Goal: Task Accomplishment & Management: Complete application form

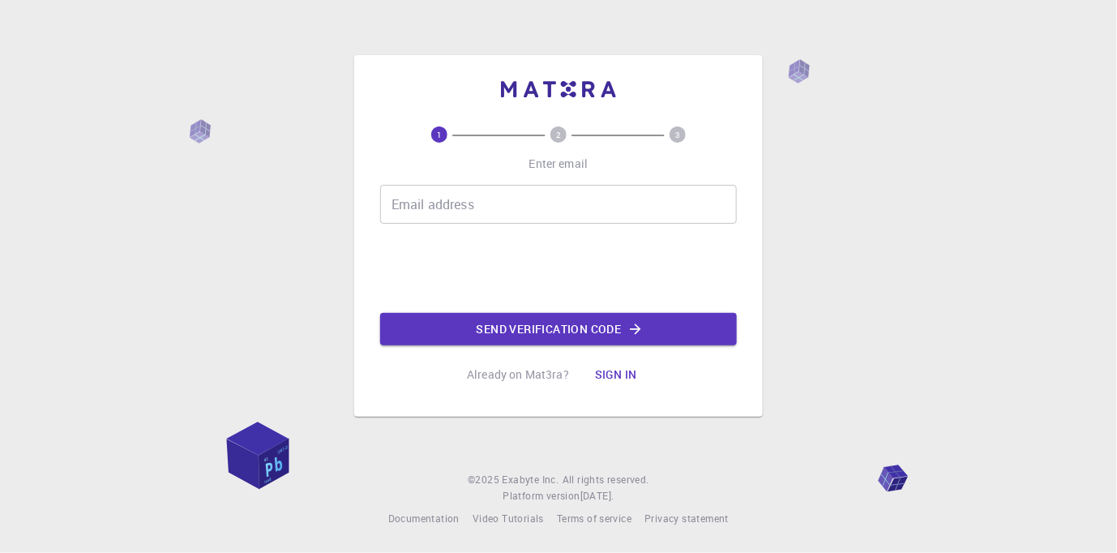
click at [496, 203] on input "Email address" at bounding box center [558, 204] width 357 height 39
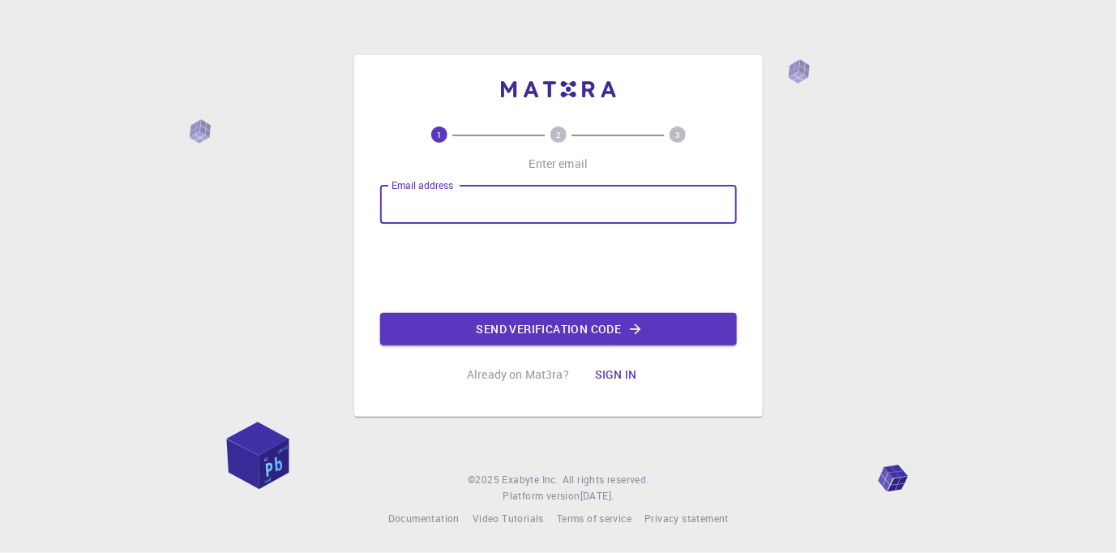
click at [545, 213] on input "Email address" at bounding box center [558, 204] width 357 height 39
type input "[EMAIL_ADDRESS][DOMAIN_NAME]"
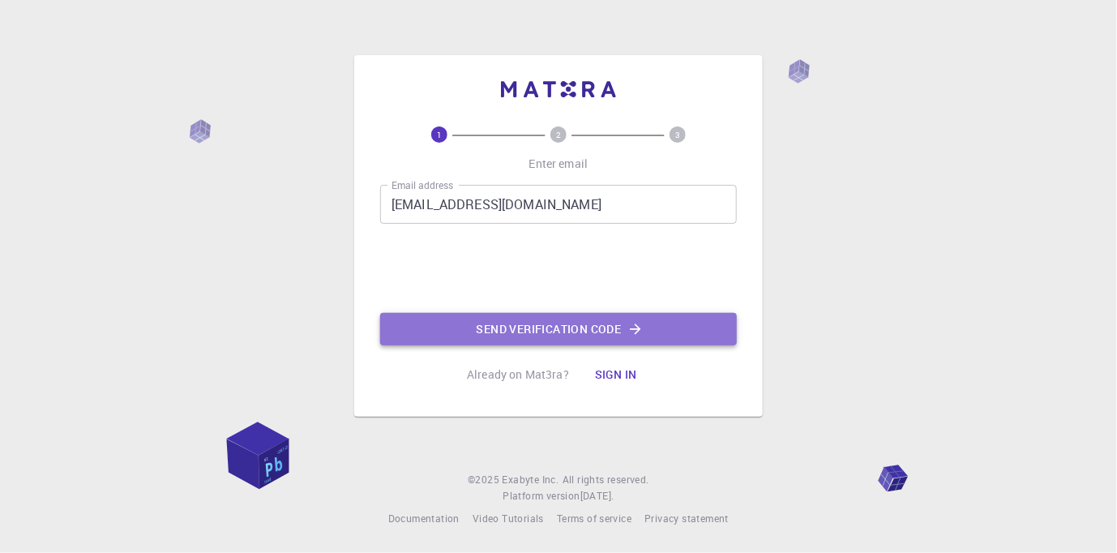
click at [538, 321] on button "Send verification code" at bounding box center [558, 329] width 357 height 32
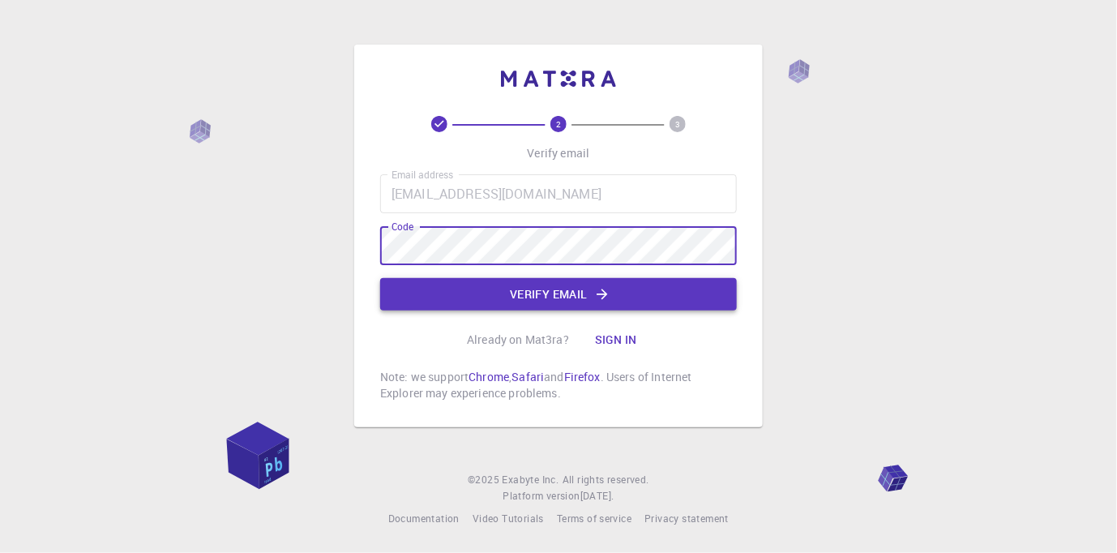
click at [434, 289] on button "Verify email" at bounding box center [558, 294] width 357 height 32
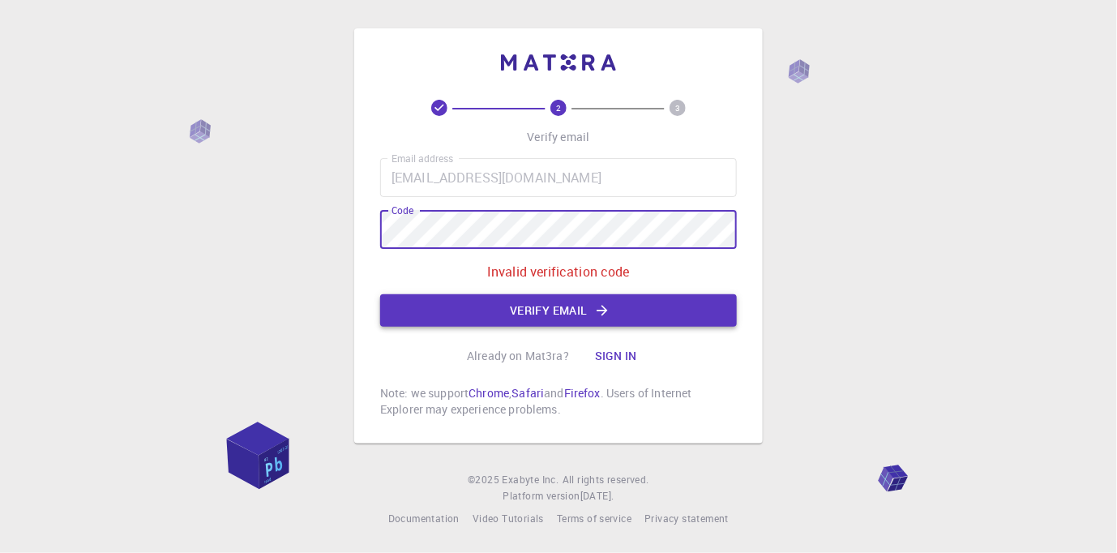
click at [530, 302] on button "Verify email" at bounding box center [558, 310] width 357 height 32
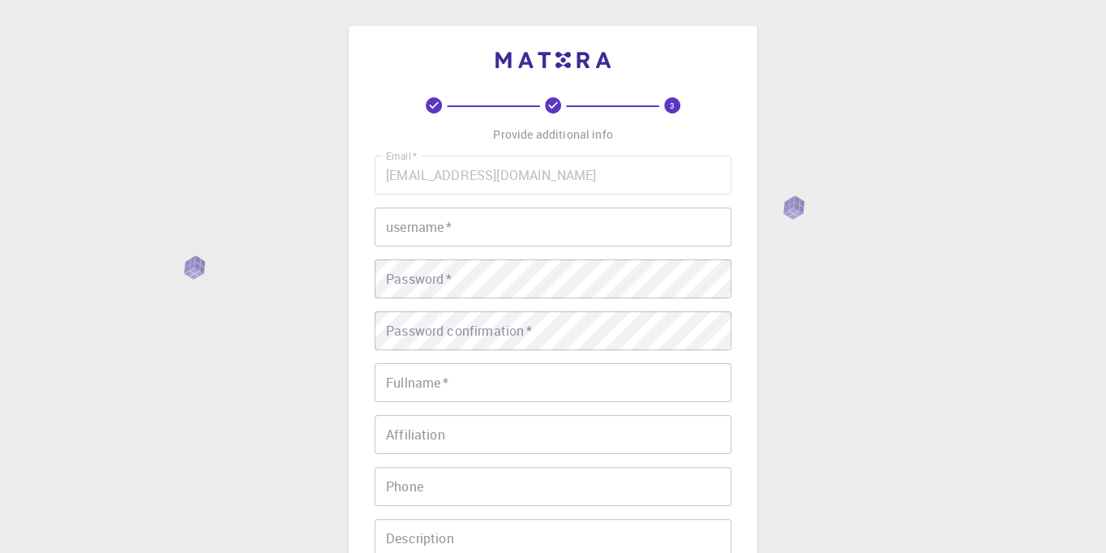
click at [498, 195] on div "Email   * [EMAIL_ADDRESS][DOMAIN_NAME] Email   * username   * username   * Pass…" at bounding box center [553, 379] width 357 height 446
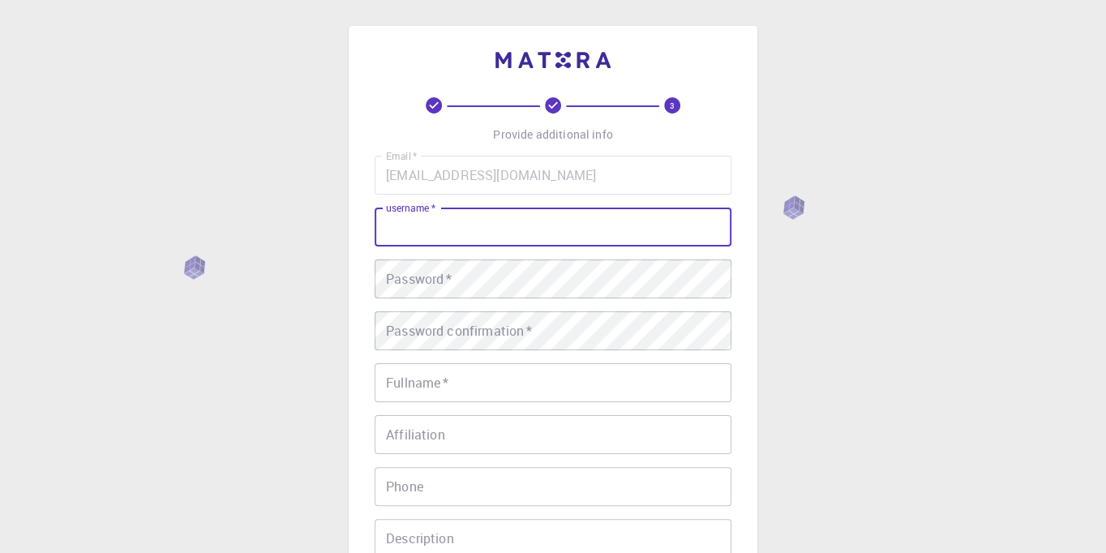
click at [494, 216] on input "username   *" at bounding box center [553, 227] width 357 height 39
type input "Skibidi Toilet"
click at [543, 392] on input "Fullname   *" at bounding box center [553, 382] width 357 height 39
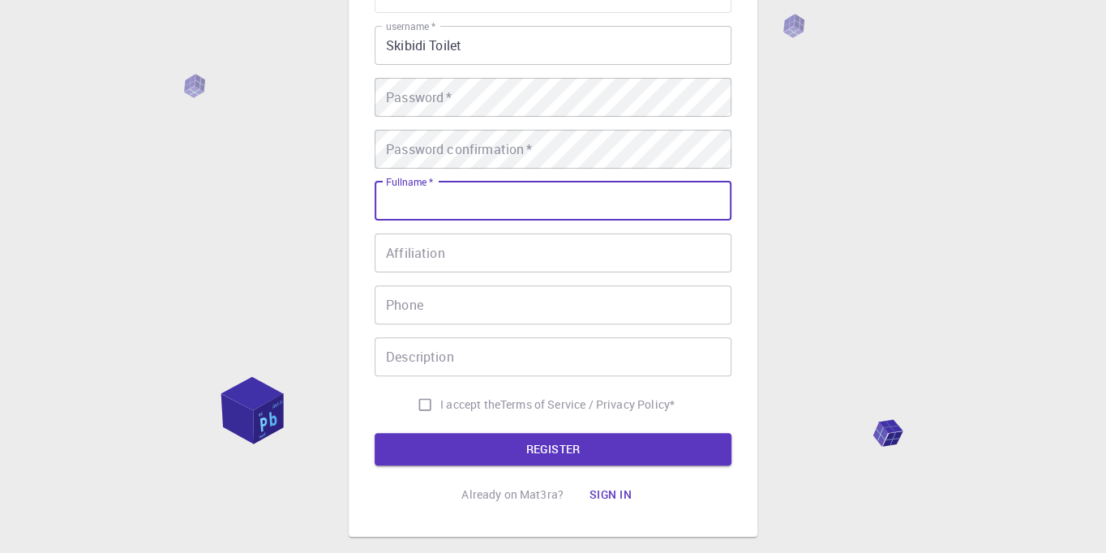
scroll to position [111, 0]
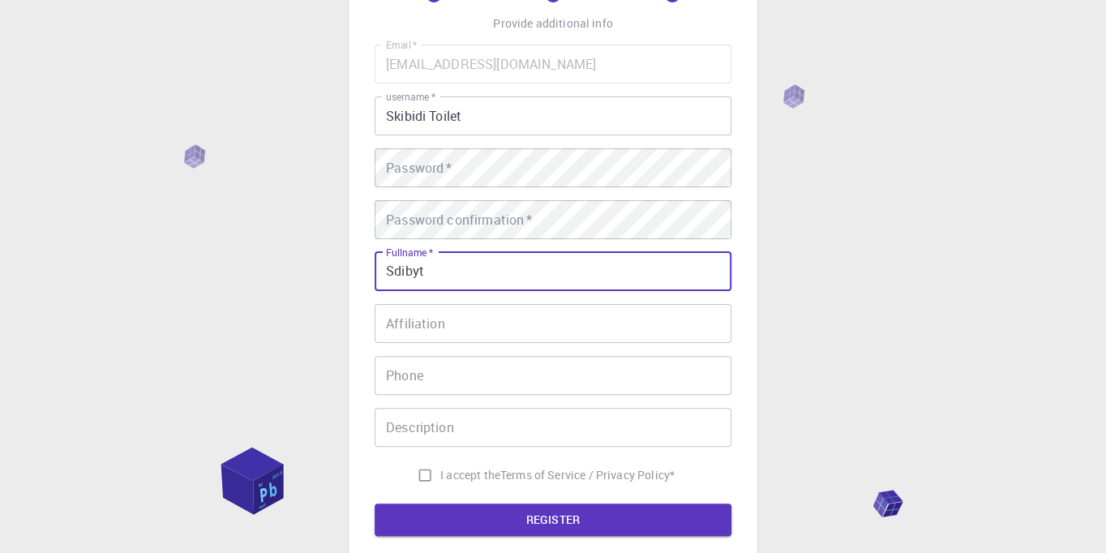
type input "Sdibyt"
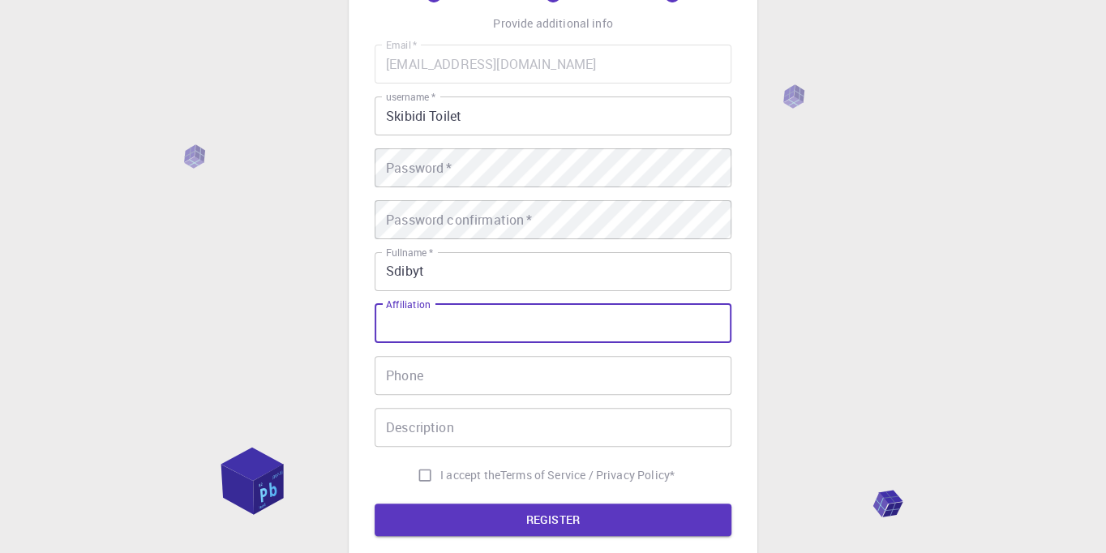
click at [437, 326] on input "Affiliation" at bounding box center [553, 323] width 357 height 39
type input "no"
click at [427, 384] on input "Phone" at bounding box center [553, 375] width 357 height 39
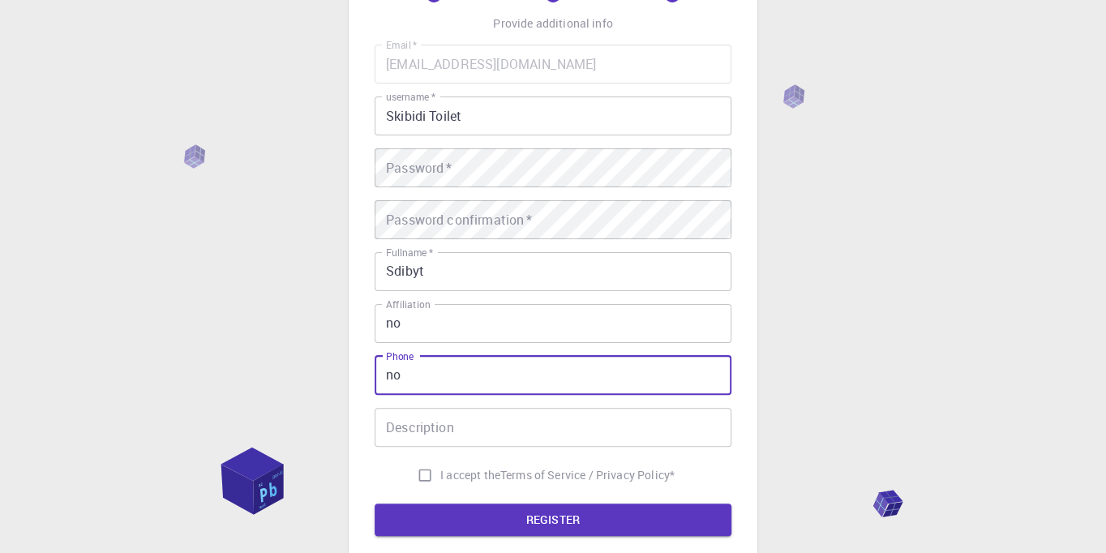
type input "no"
click at [486, 431] on input "Description" at bounding box center [553, 427] width 357 height 39
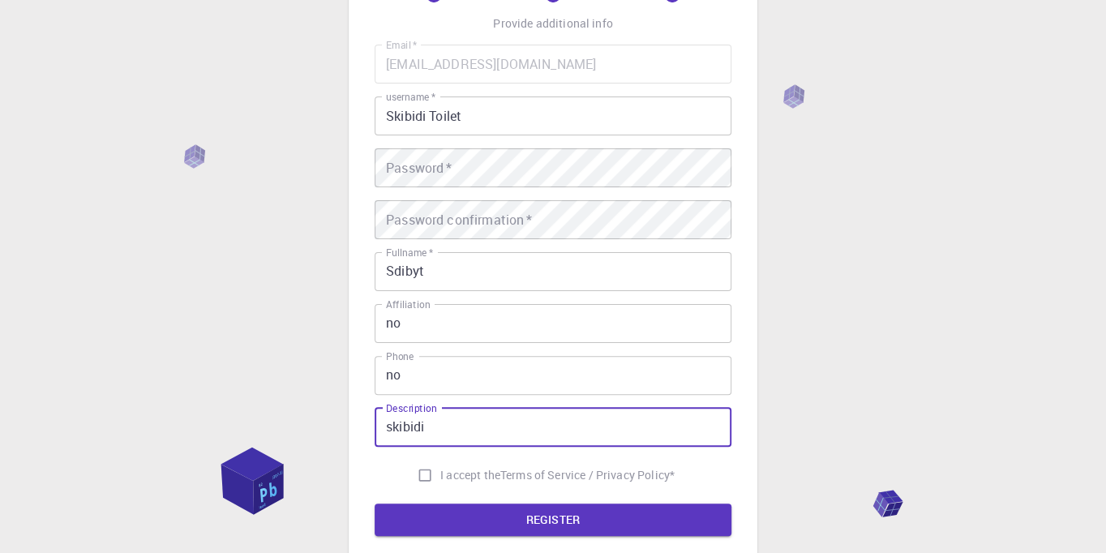
type input "skibidi"
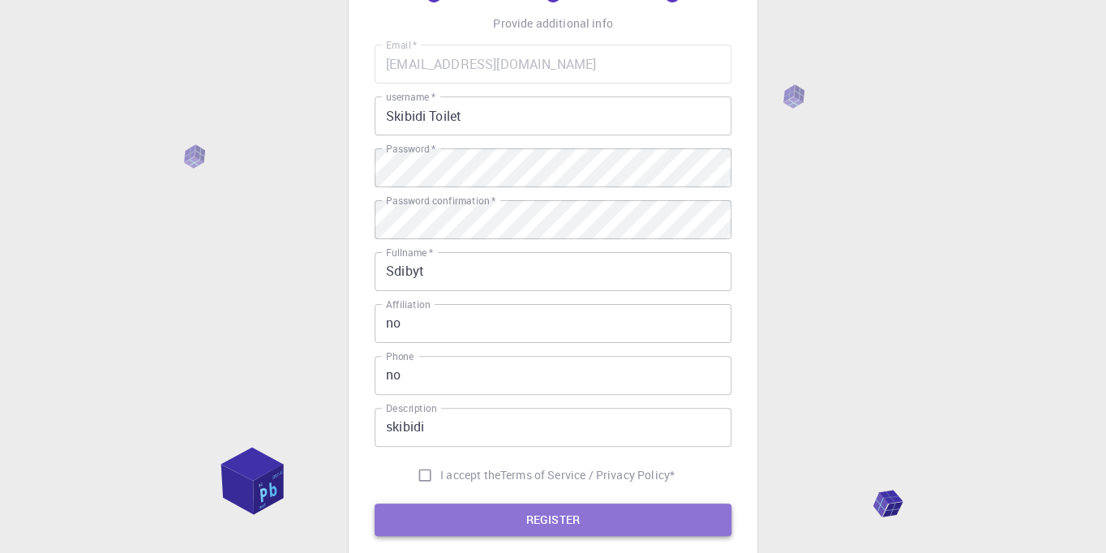
click at [467, 513] on button "REGISTER" at bounding box center [553, 520] width 357 height 32
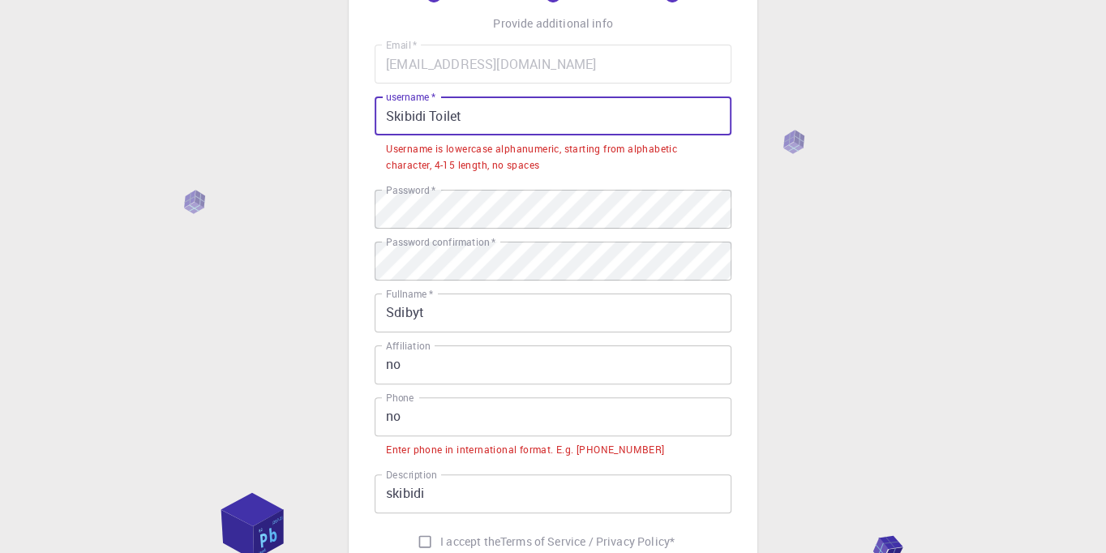
click at [513, 106] on input "Skibidi Toilet" at bounding box center [553, 116] width 357 height 39
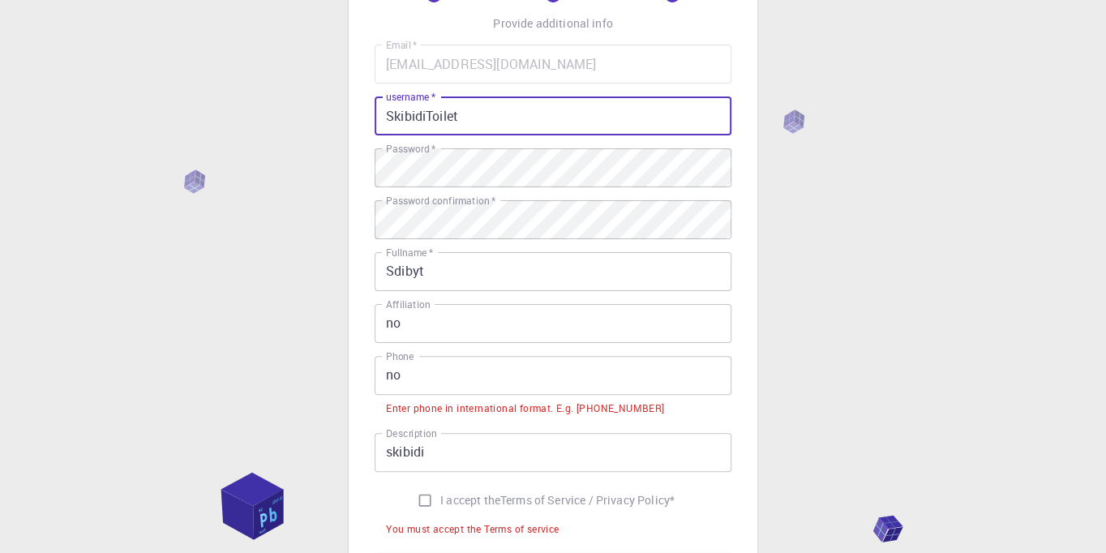
click at [511, 120] on input "SkibidiToilet" at bounding box center [553, 116] width 357 height 39
type input "SkibidiToilet69"
click at [564, 364] on input "no" at bounding box center [553, 375] width 357 height 39
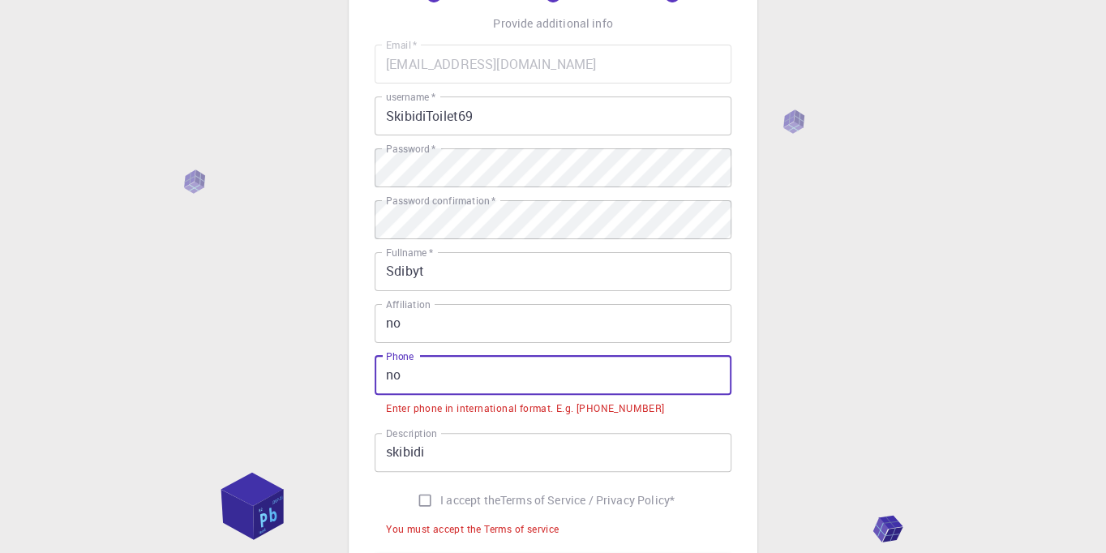
type input "n"
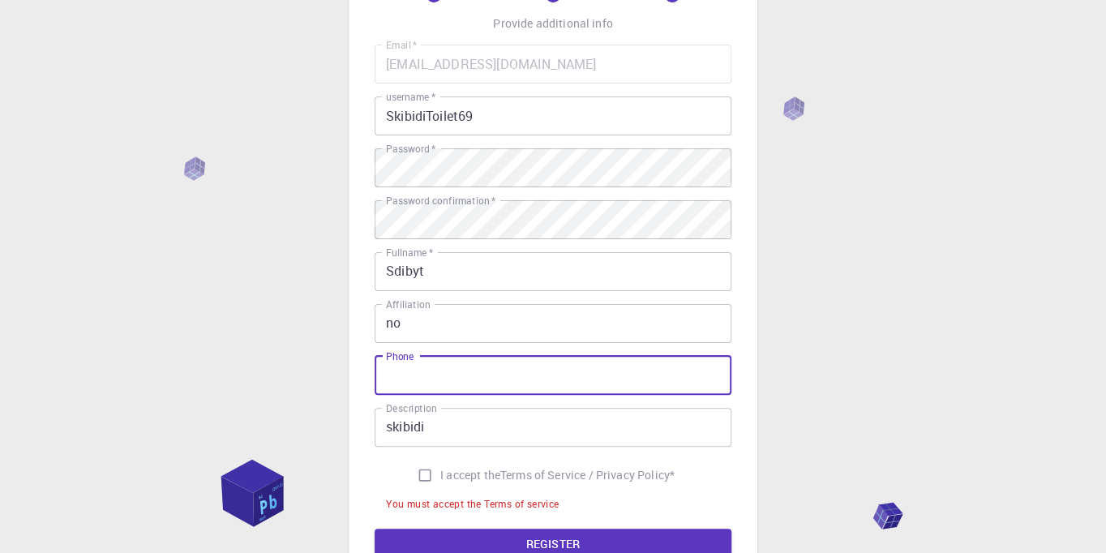
click at [756, 440] on div "3 Provide additional info Email   * [EMAIL_ADDRESS][DOMAIN_NAME] Email   * user…" at bounding box center [553, 274] width 409 height 718
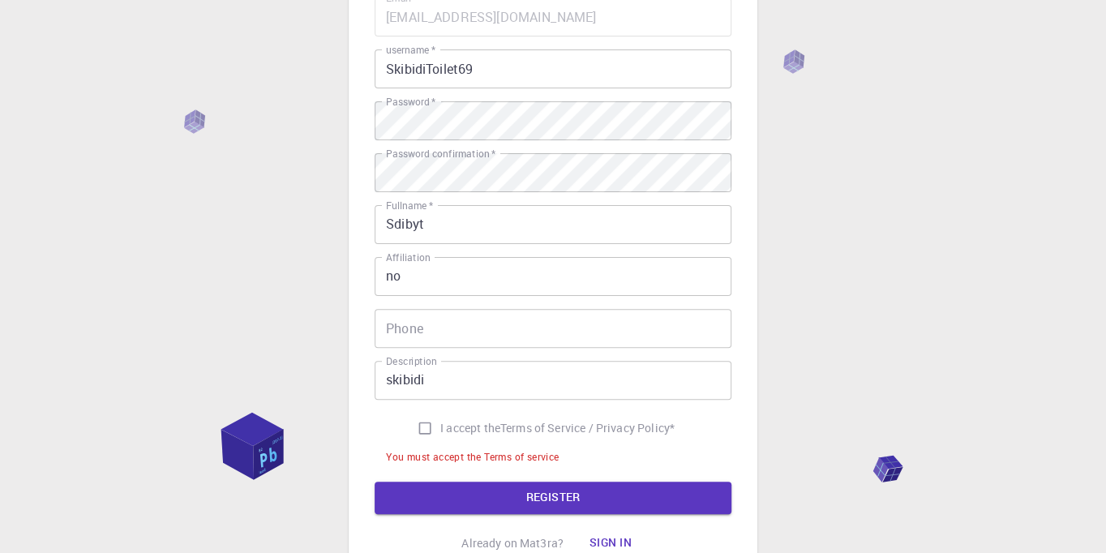
scroll to position [192, 0]
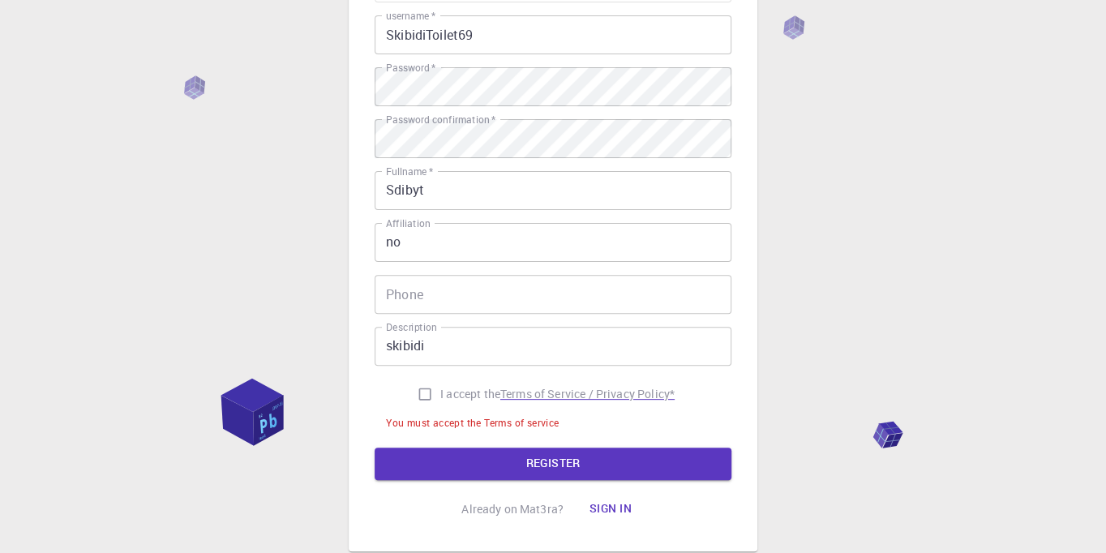
click at [588, 397] on p "Terms of Service / Privacy Policy *" at bounding box center [587, 394] width 174 height 16
drag, startPoint x: 424, startPoint y: 389, endPoint x: 468, endPoint y: 419, distance: 53.1
click at [422, 389] on input "I accept the Terms of Service / Privacy Policy *" at bounding box center [425, 394] width 31 height 31
checkbox input "true"
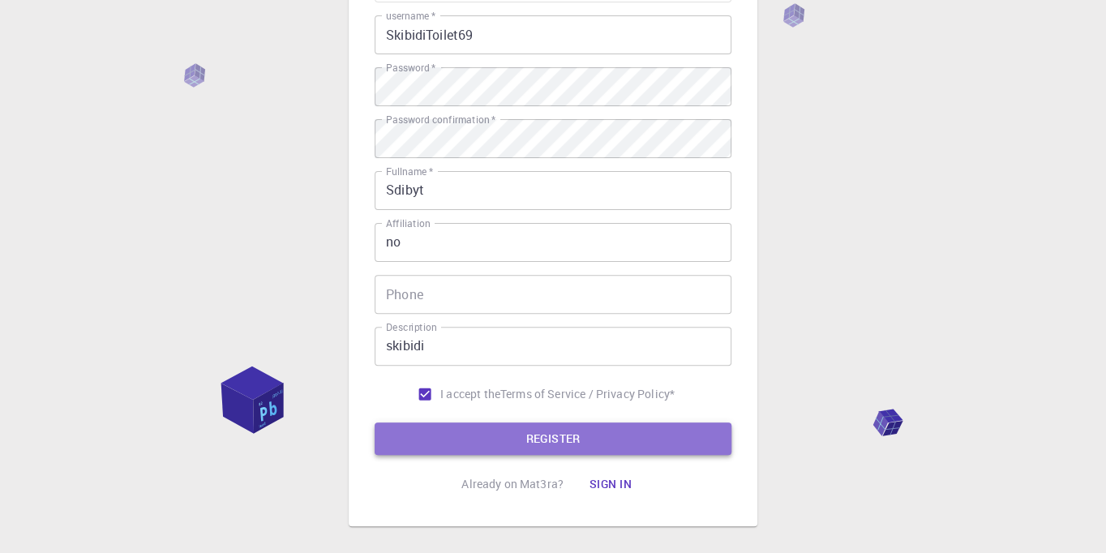
click at [530, 434] on button "REGISTER" at bounding box center [553, 438] width 357 height 32
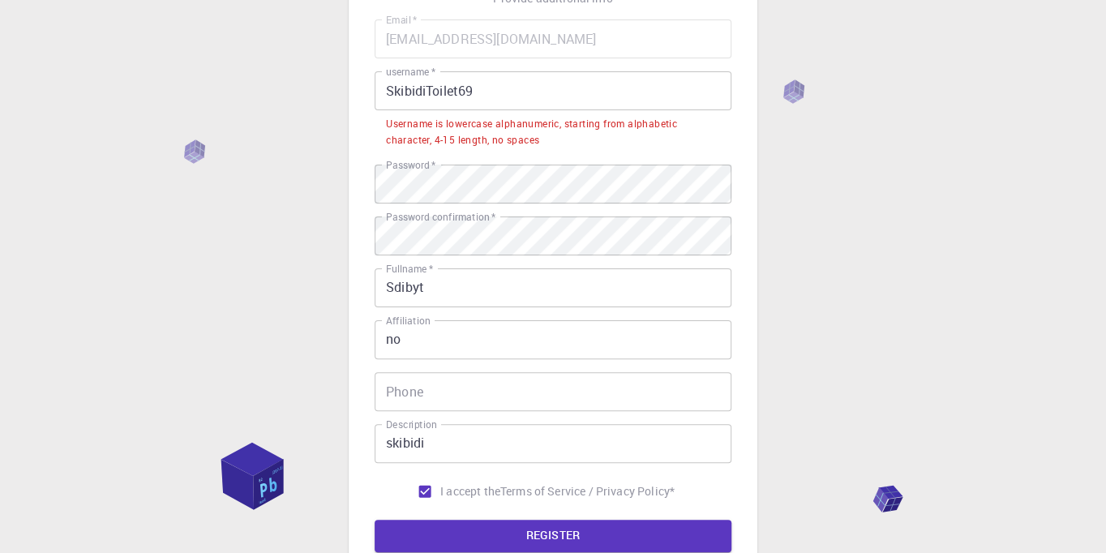
scroll to position [30, 0]
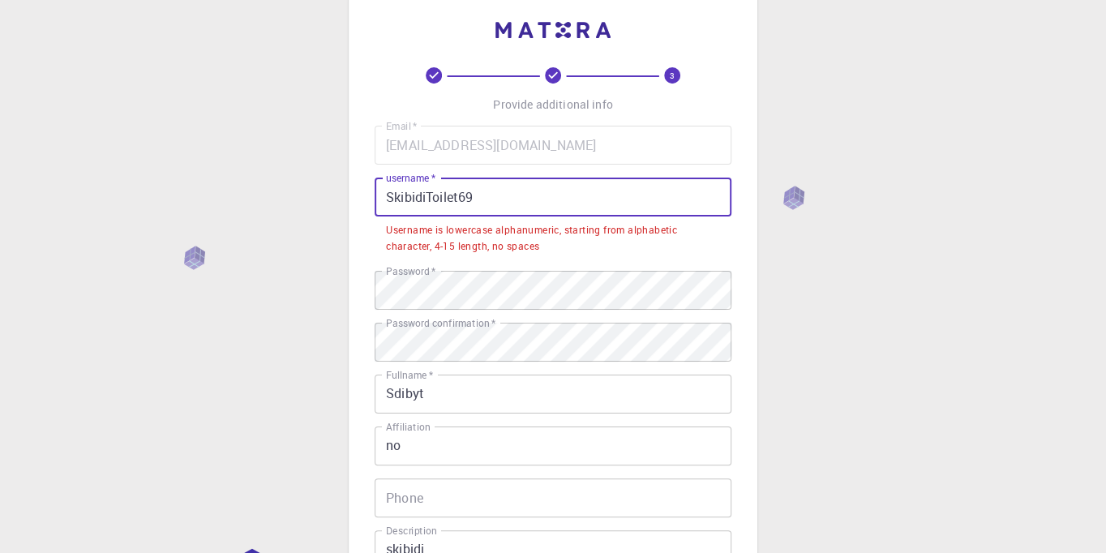
drag, startPoint x: 560, startPoint y: 198, endPoint x: 548, endPoint y: 197, distance: 11.4
click at [548, 197] on input "SkibidiToilet69" at bounding box center [553, 197] width 357 height 39
drag, startPoint x: 525, startPoint y: 197, endPoint x: 384, endPoint y: 196, distance: 141.9
click at [384, 196] on input "SkibidiToilet69" at bounding box center [553, 197] width 357 height 39
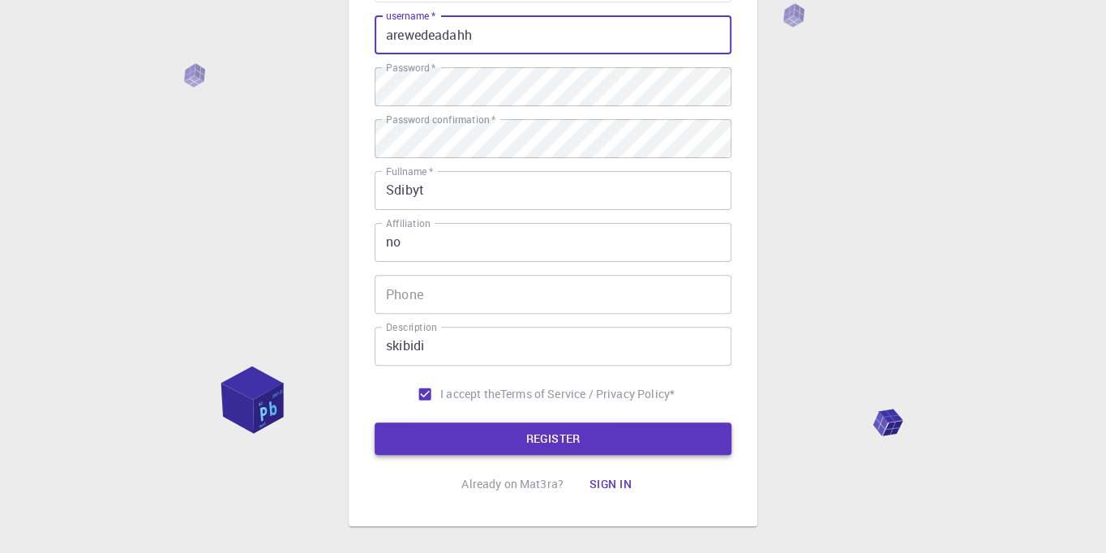
scroll to position [192, 0]
type input "arewedeadahh"
click at [542, 422] on button "REGISTER" at bounding box center [553, 438] width 357 height 32
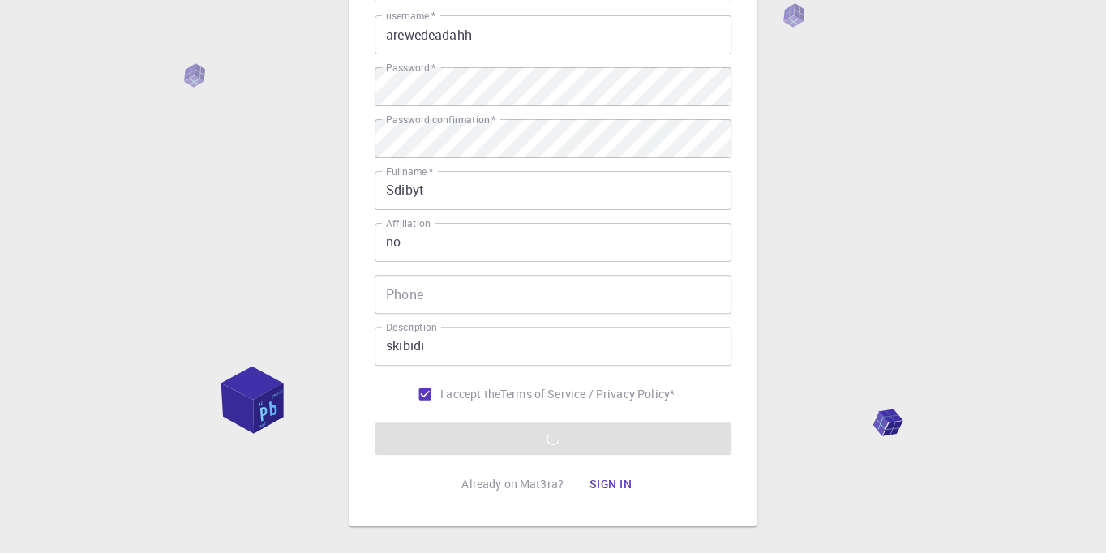
click at [596, 444] on form "Email   * [EMAIL_ADDRESS][DOMAIN_NAME] Email   * username   * arewedeadahh user…" at bounding box center [553, 209] width 357 height 491
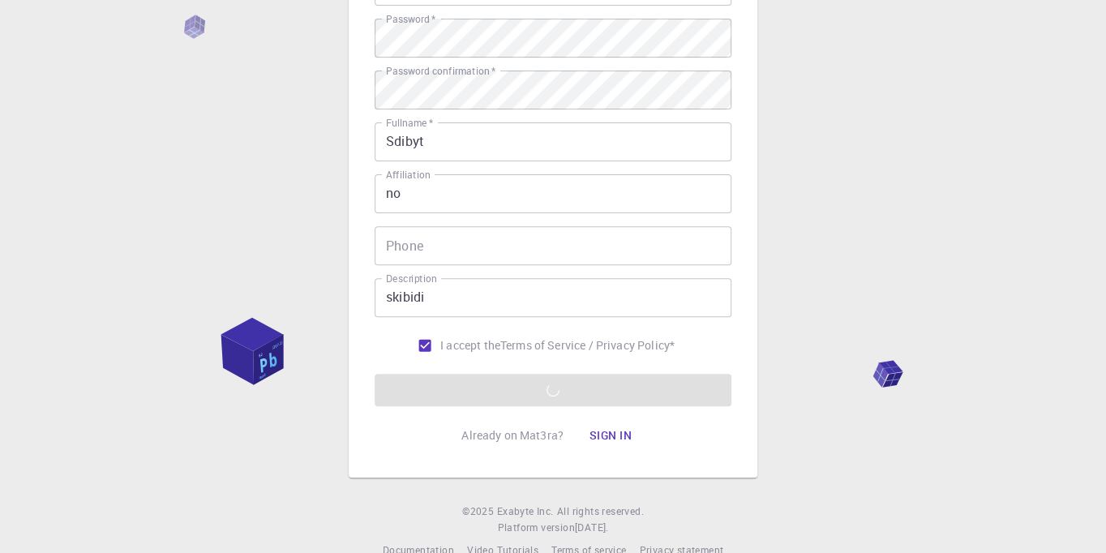
scroll to position [243, 0]
click at [540, 397] on form "Email   * [EMAIL_ADDRESS][DOMAIN_NAME] Email   * username   * arewedeadahh user…" at bounding box center [553, 157] width 357 height 491
